Goal: Find specific page/section: Find specific page/section

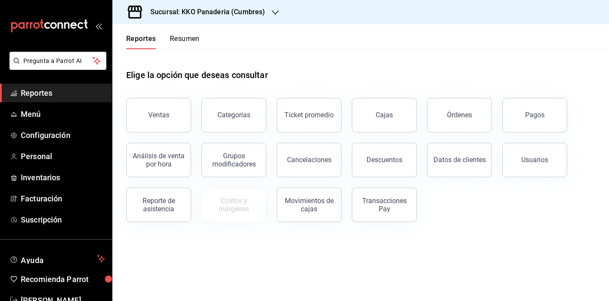
click at [175, 40] on button "Resumen" at bounding box center [185, 42] width 30 height 15
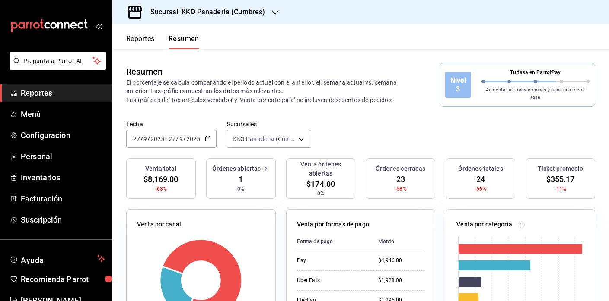
click at [38, 95] on span "Reportes" at bounding box center [63, 93] width 84 height 12
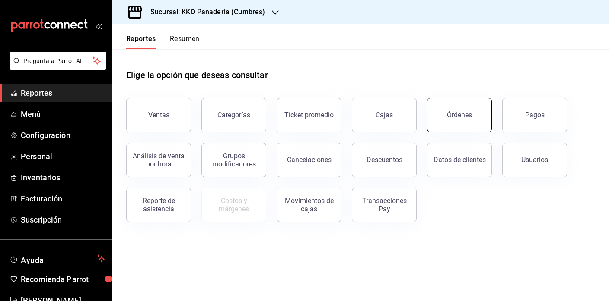
click at [441, 114] on button "Órdenes" at bounding box center [459, 115] width 65 height 35
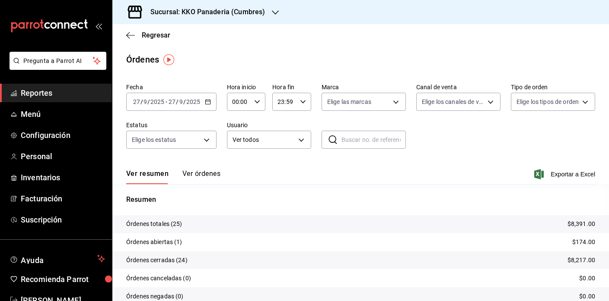
click at [189, 174] on button "Ver órdenes" at bounding box center [201, 177] width 38 height 15
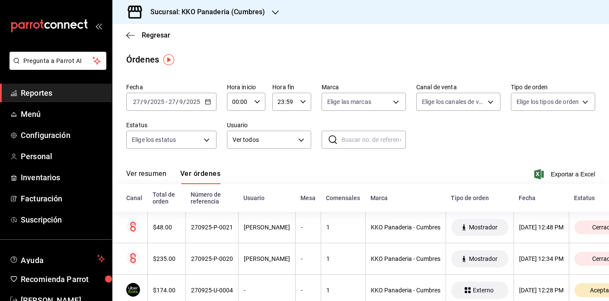
click at [55, 98] on span "Reportes" at bounding box center [63, 93] width 84 height 12
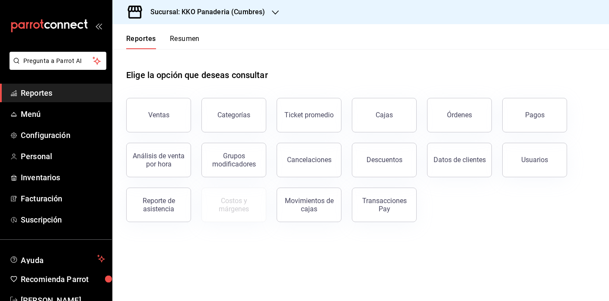
click at [44, 94] on span "Reportes" at bounding box center [63, 93] width 84 height 12
click at [445, 110] on button "Órdenes" at bounding box center [459, 115] width 65 height 35
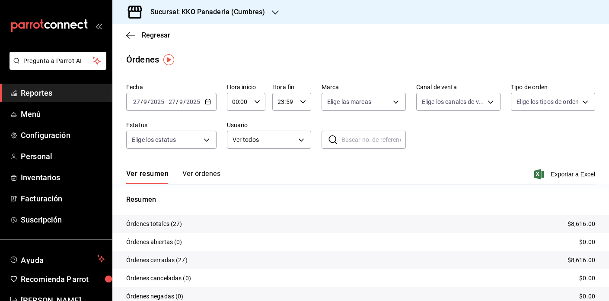
click at [32, 94] on span "Reportes" at bounding box center [63, 93] width 84 height 12
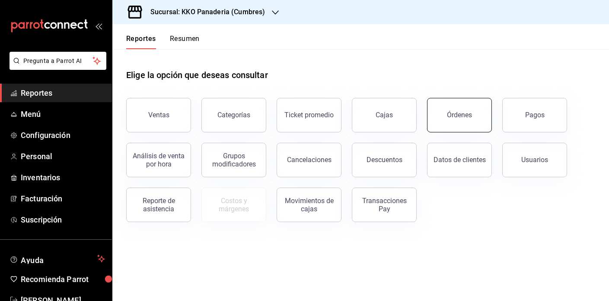
click at [455, 118] on div "Órdenes" at bounding box center [459, 115] width 25 height 8
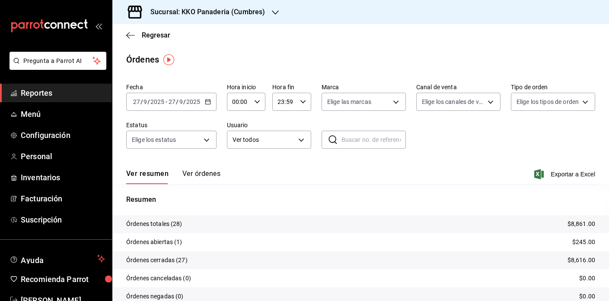
click at [57, 93] on span "Reportes" at bounding box center [63, 93] width 84 height 12
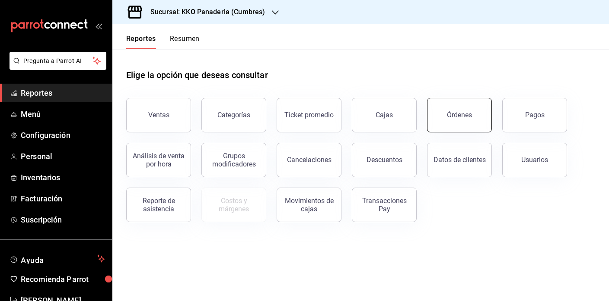
click at [462, 127] on button "Órdenes" at bounding box center [459, 115] width 65 height 35
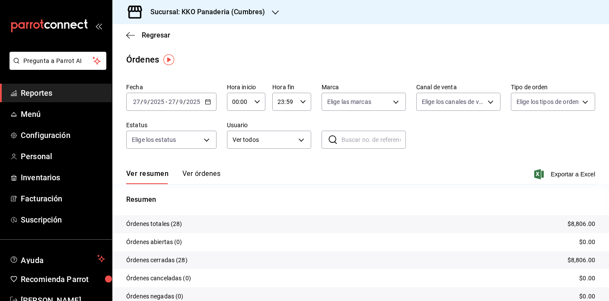
click at [41, 95] on span "Reportes" at bounding box center [63, 93] width 84 height 12
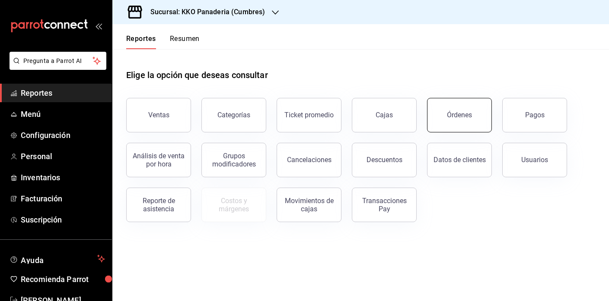
click at [443, 126] on button "Órdenes" at bounding box center [459, 115] width 65 height 35
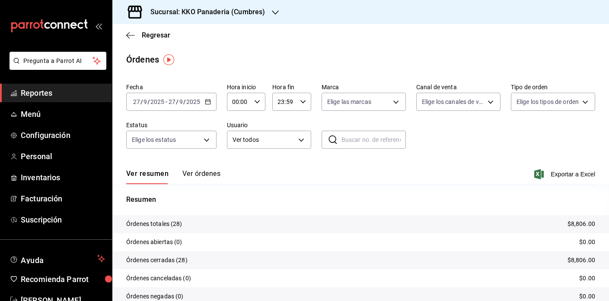
click at [46, 96] on span "Reportes" at bounding box center [63, 93] width 84 height 12
